Goal: Information Seeking & Learning: Learn about a topic

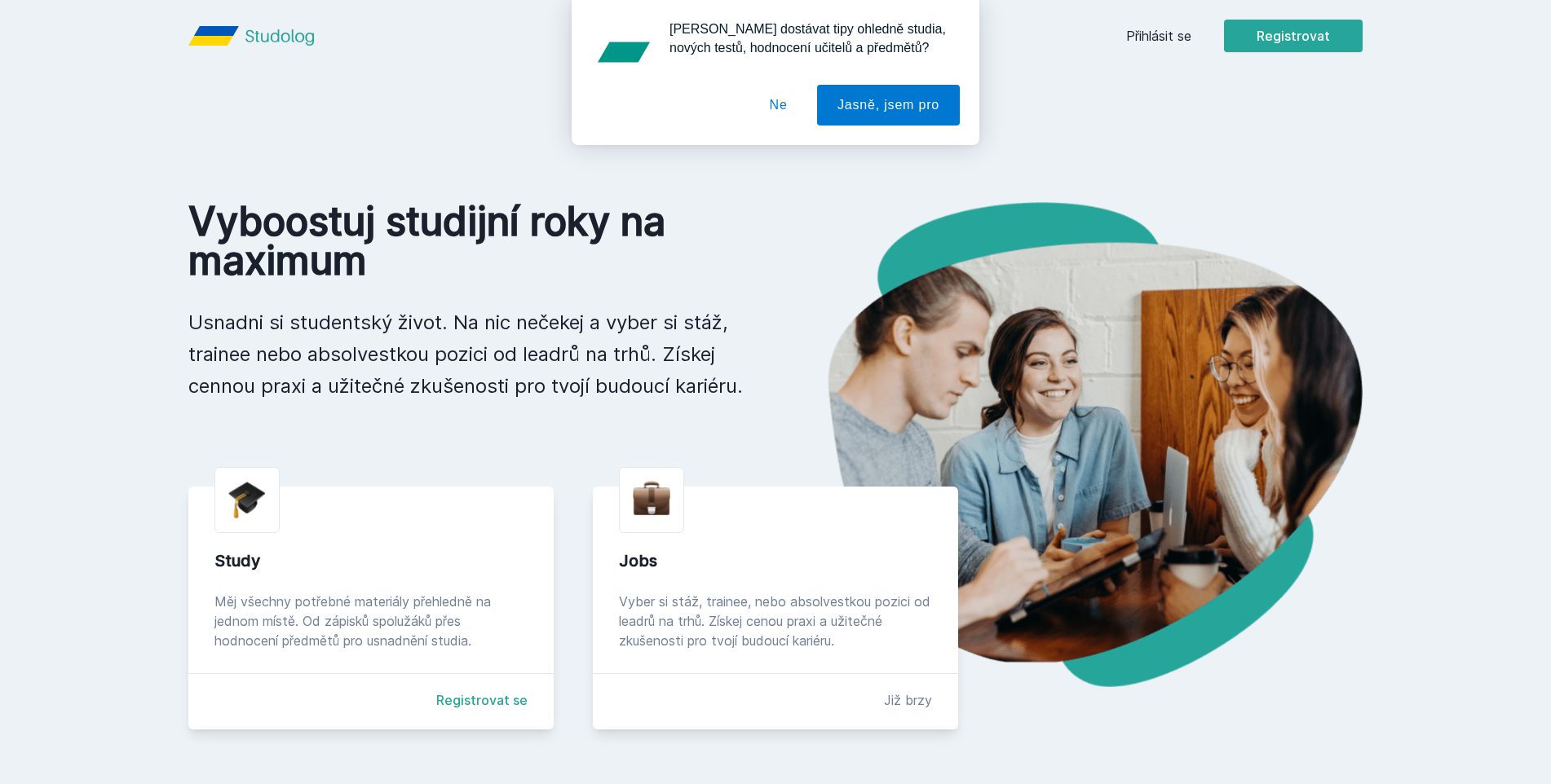
click at [1180, 31] on div "[PERSON_NAME] dostávat tipy ohledně studia, nových testů, hodnocení učitelů a p…" at bounding box center [775, 72] width 1551 height 145
click at [1176, 34] on div "[PERSON_NAME] dostávat tipy ohledně studia, nových testů, hodnocení učitelů a p…" at bounding box center [775, 72] width 1551 height 145
click at [789, 102] on button "Ne" at bounding box center [778, 105] width 59 height 41
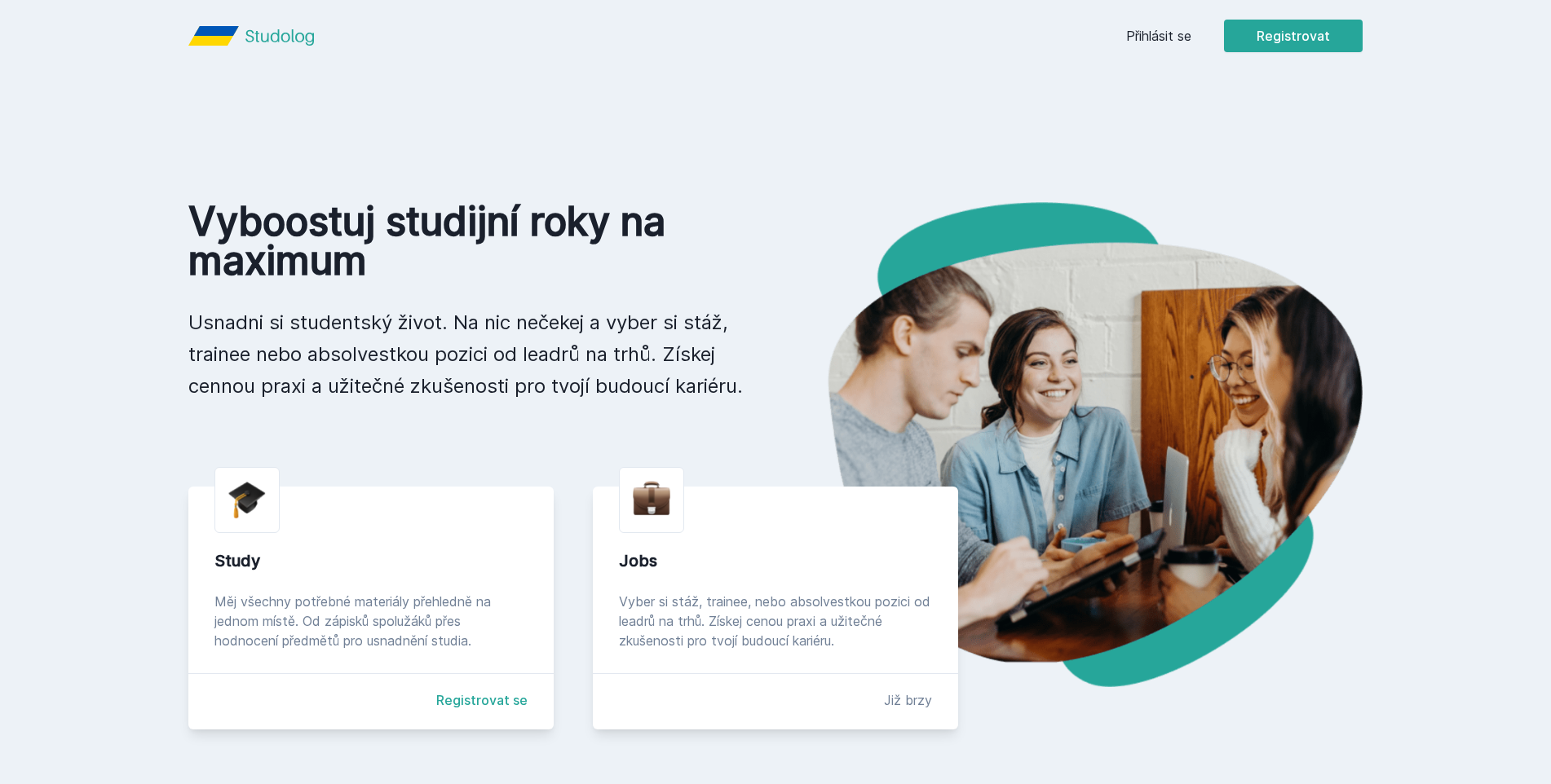
click at [1136, 35] on link "Přihlásit se" at bounding box center [1159, 36] width 65 height 20
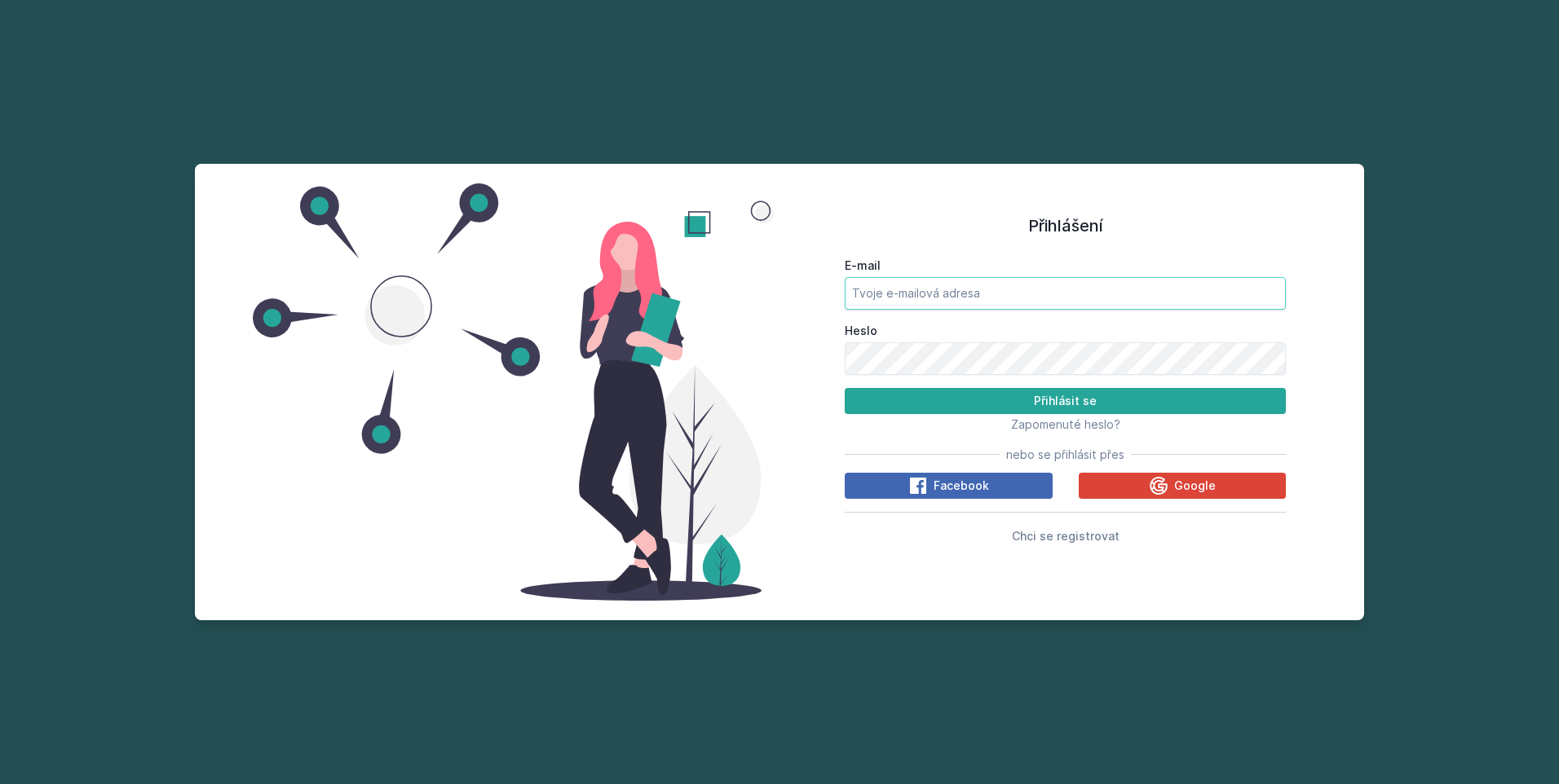
click at [911, 285] on input "E-mail" at bounding box center [1065, 293] width 441 height 32
type input "[EMAIL_ADDRESS][DOMAIN_NAME]"
click at [845, 388] on button "Přihlásit se" at bounding box center [1065, 400] width 441 height 26
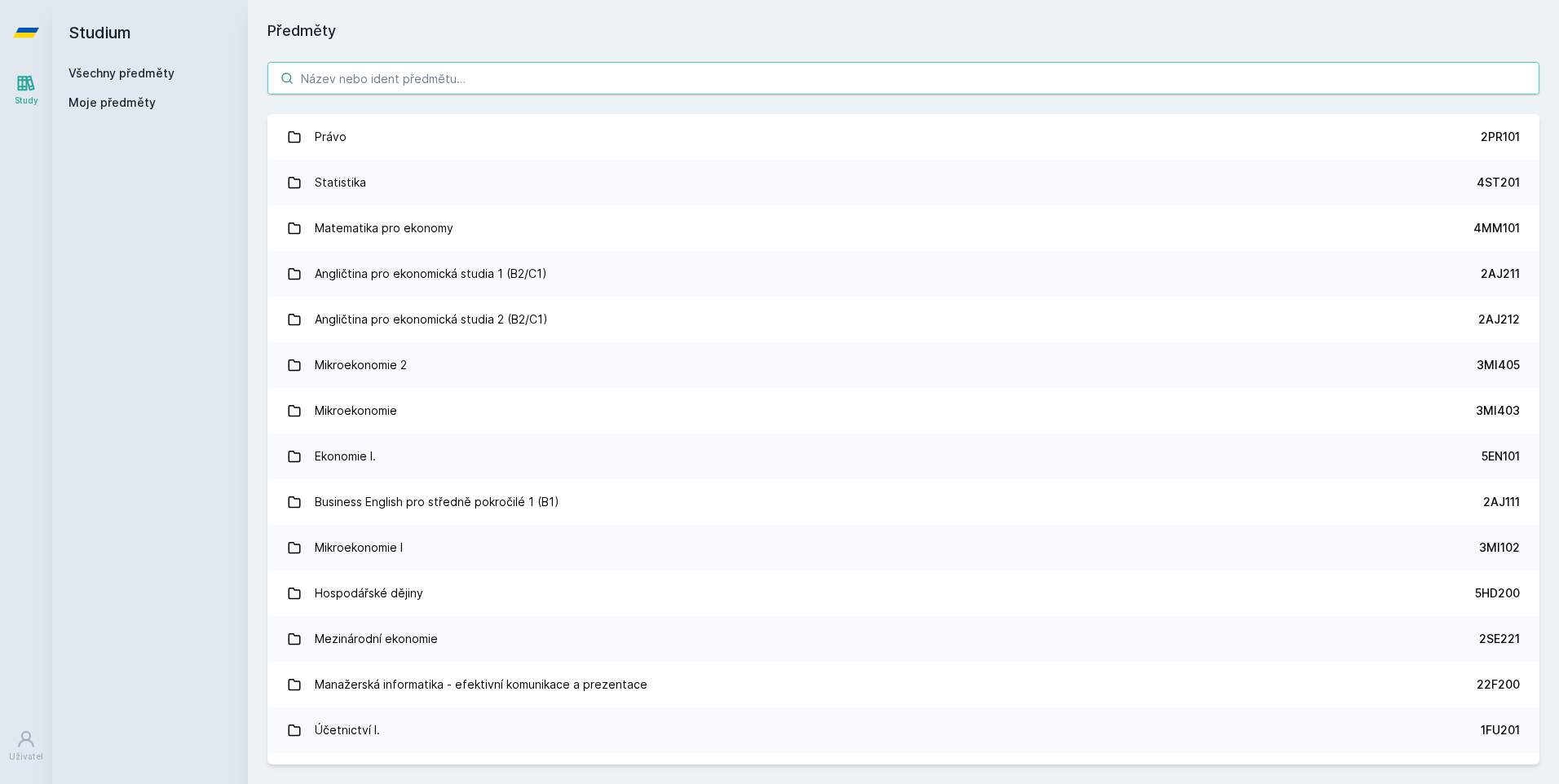
click at [527, 75] on input "search" at bounding box center [903, 77] width 1272 height 32
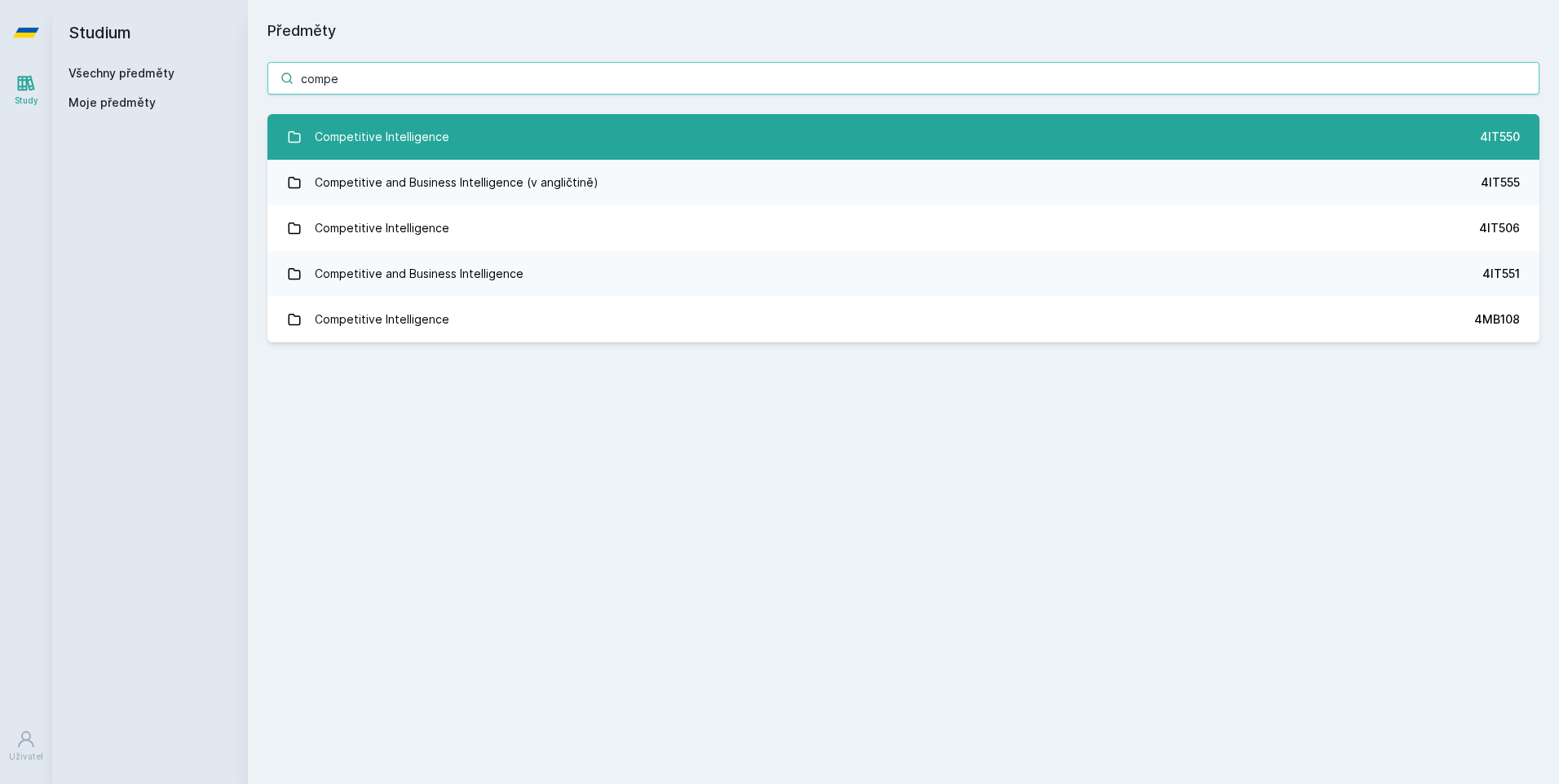
type input "compe"
click at [1037, 142] on link "Competitive Intelligence 4IT550" at bounding box center [903, 136] width 1272 height 46
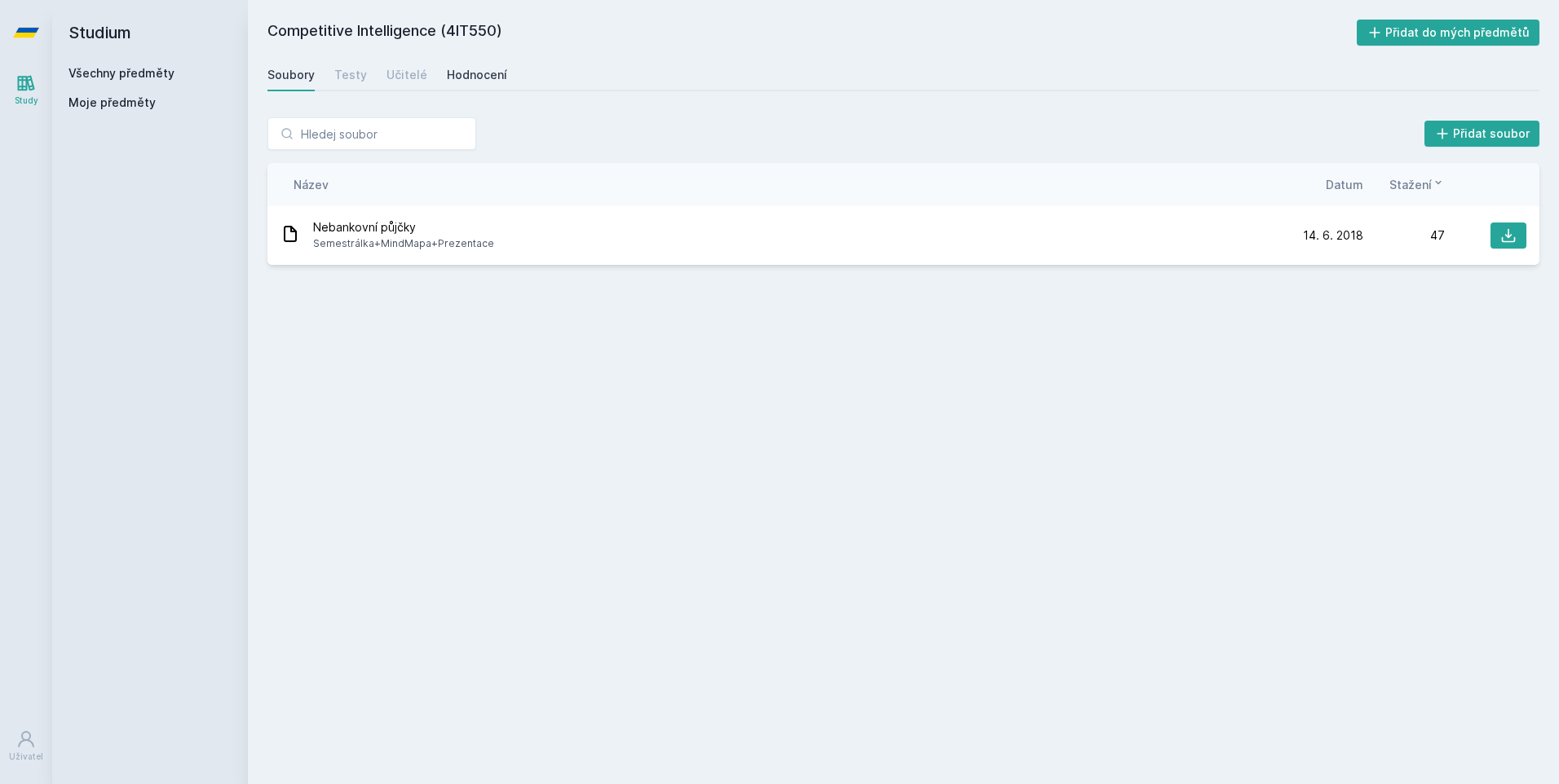
click at [461, 81] on div "Hodnocení" at bounding box center [477, 75] width 60 height 17
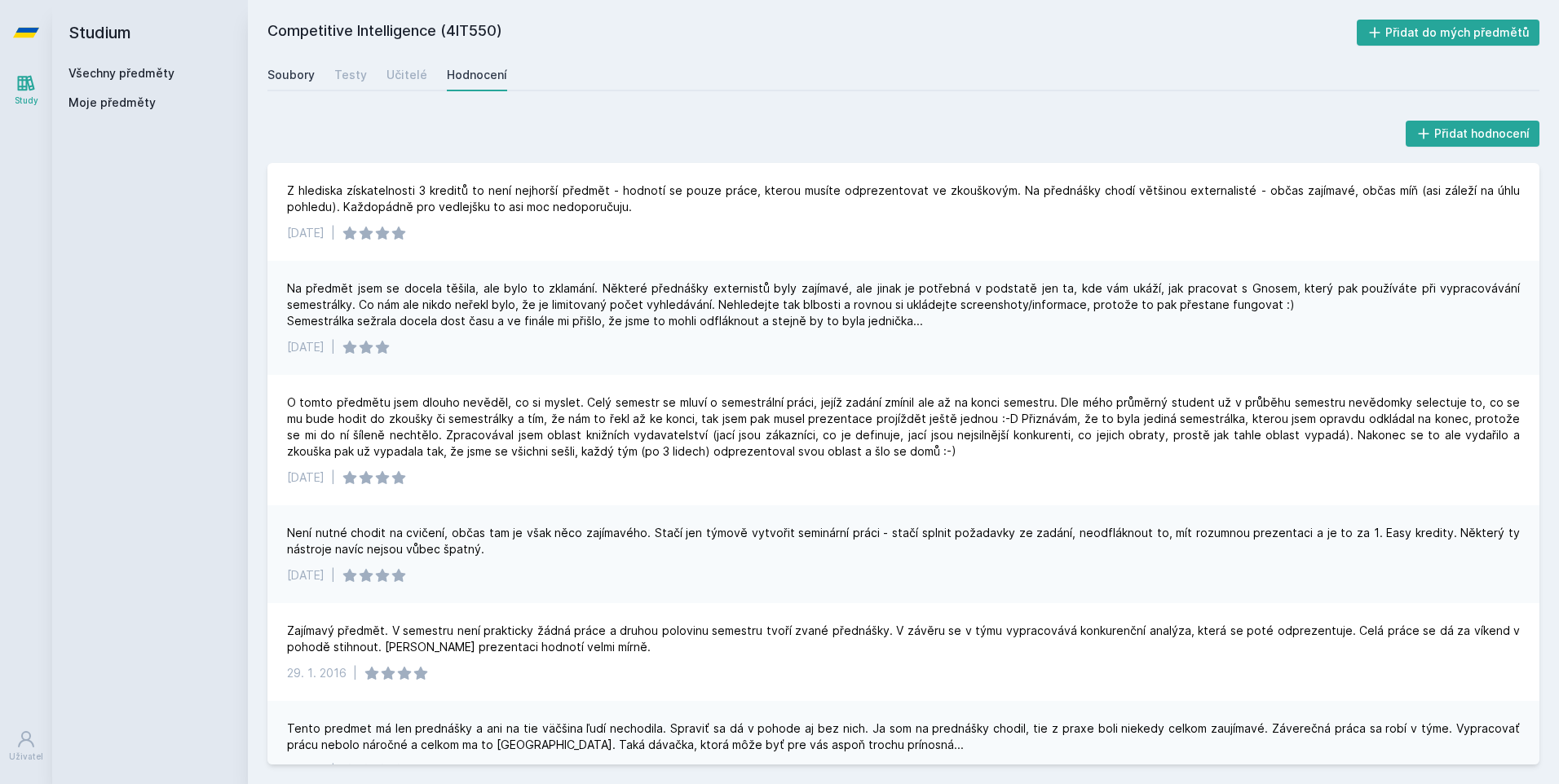
click at [287, 72] on div "Soubory" at bounding box center [290, 75] width 47 height 17
